Goal: Information Seeking & Learning: Learn about a topic

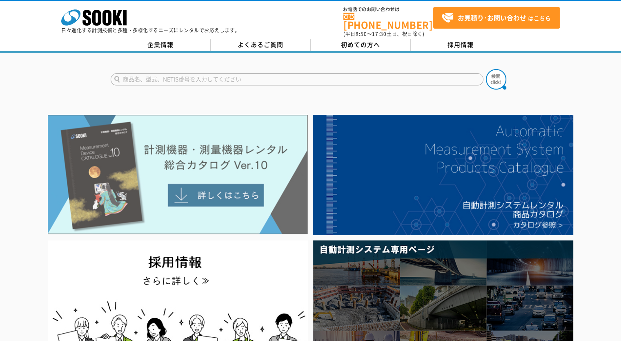
click at [167, 178] on img at bounding box center [178, 174] width 260 height 119
click at [196, 140] on img at bounding box center [178, 174] width 260 height 119
